Goal: Find specific page/section: Find specific page/section

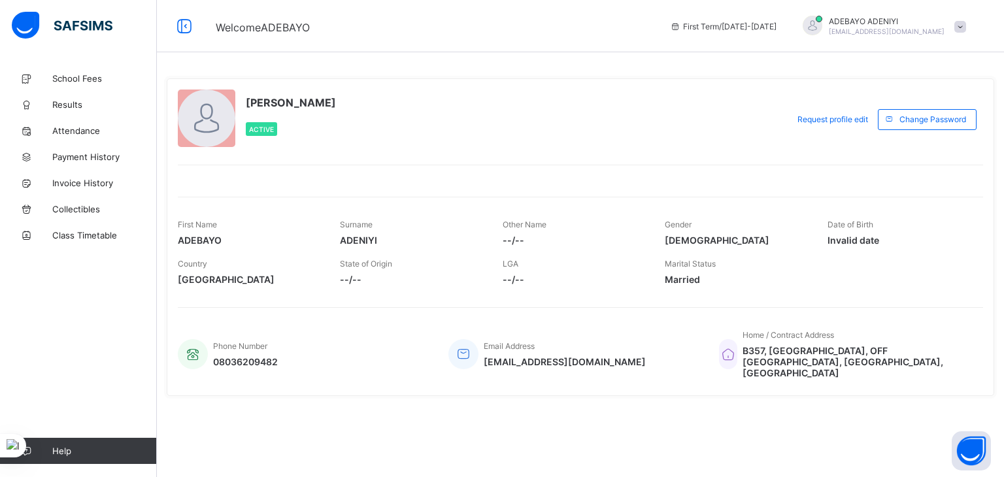
click at [955, 25] on span at bounding box center [960, 27] width 12 height 12
click at [71, 76] on span "School Fees" at bounding box center [104, 78] width 105 height 10
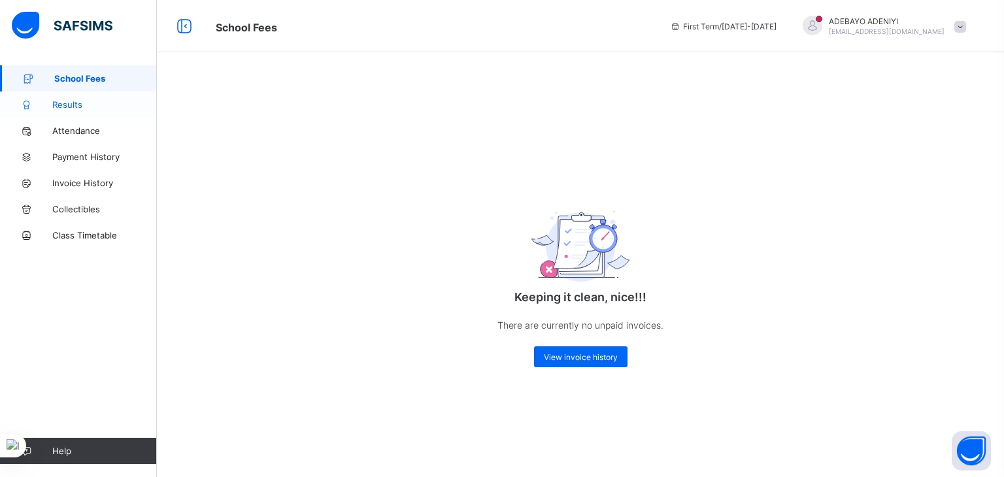
click at [58, 103] on span "Results" at bounding box center [104, 104] width 105 height 10
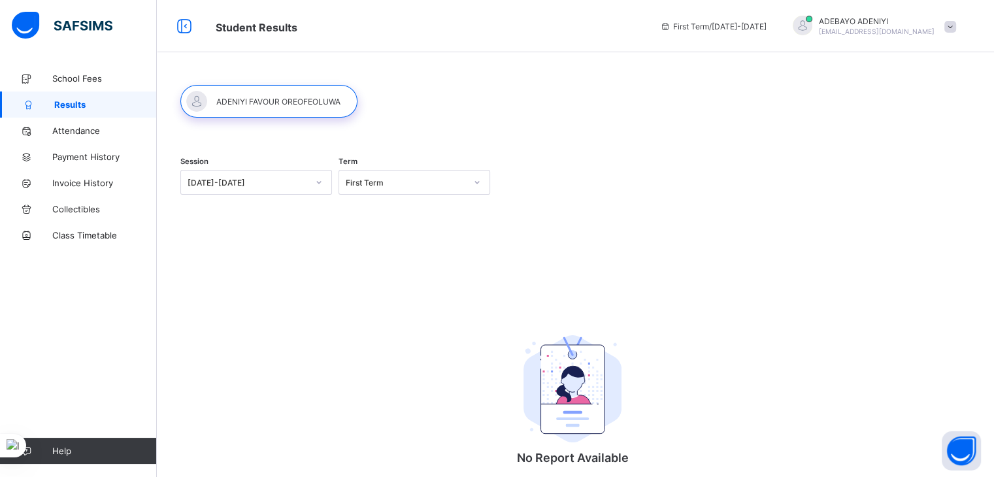
click at [272, 95] on div at bounding box center [268, 101] width 177 height 33
click at [313, 103] on div at bounding box center [268, 101] width 177 height 33
click at [293, 87] on div at bounding box center [268, 101] width 177 height 33
click at [86, 129] on span "Attendance" at bounding box center [104, 130] width 105 height 10
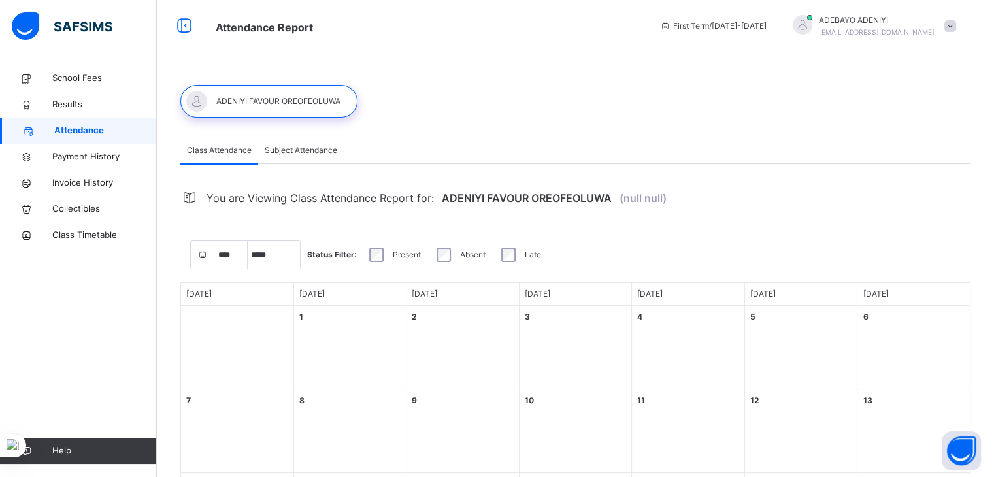
select select "****"
select select "*"
